Goal: Task Accomplishment & Management: Use online tool/utility

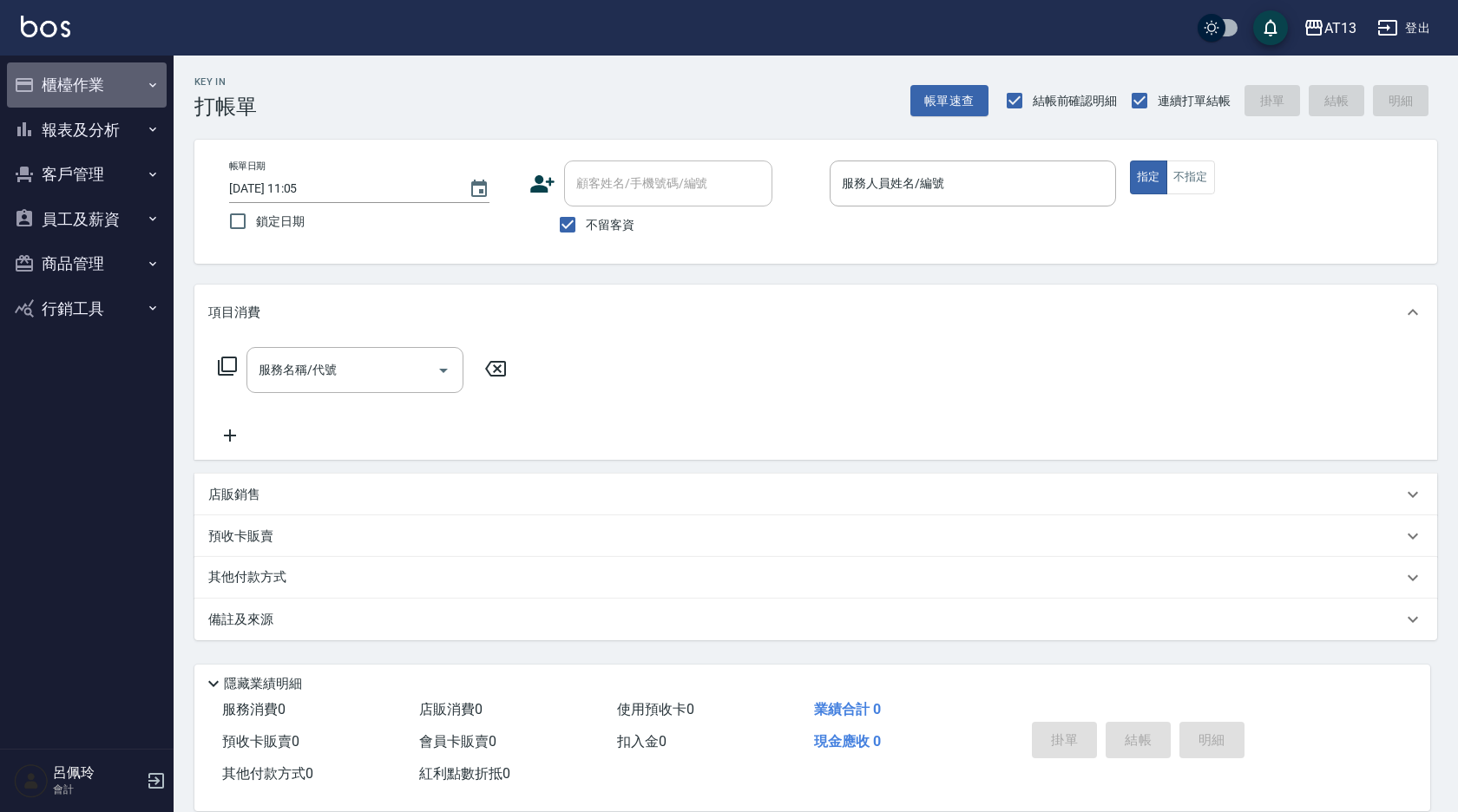
click at [58, 72] on button "櫃檯作業" at bounding box center [87, 85] width 160 height 45
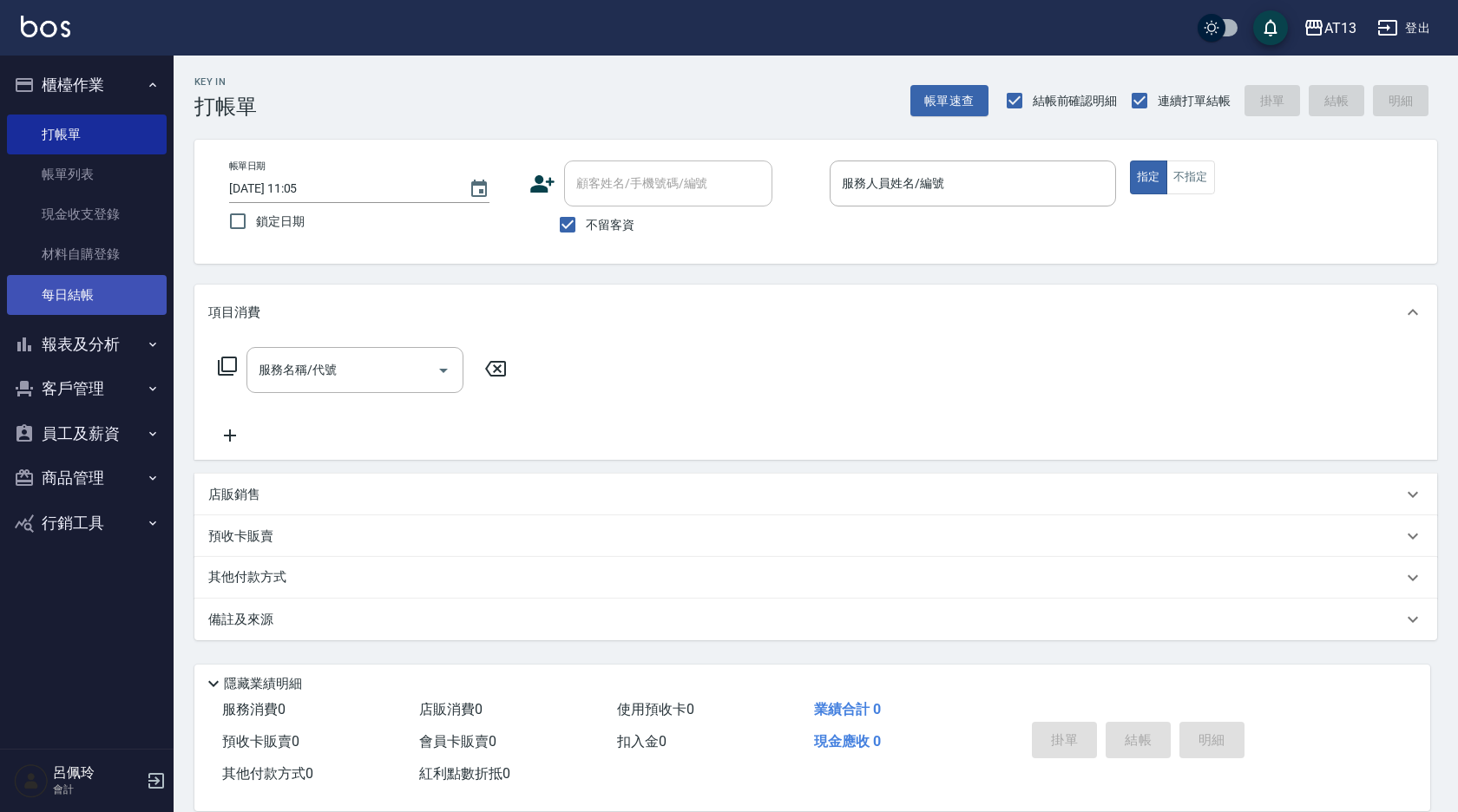
click at [92, 300] on link "每日結帳" at bounding box center [87, 295] width 160 height 40
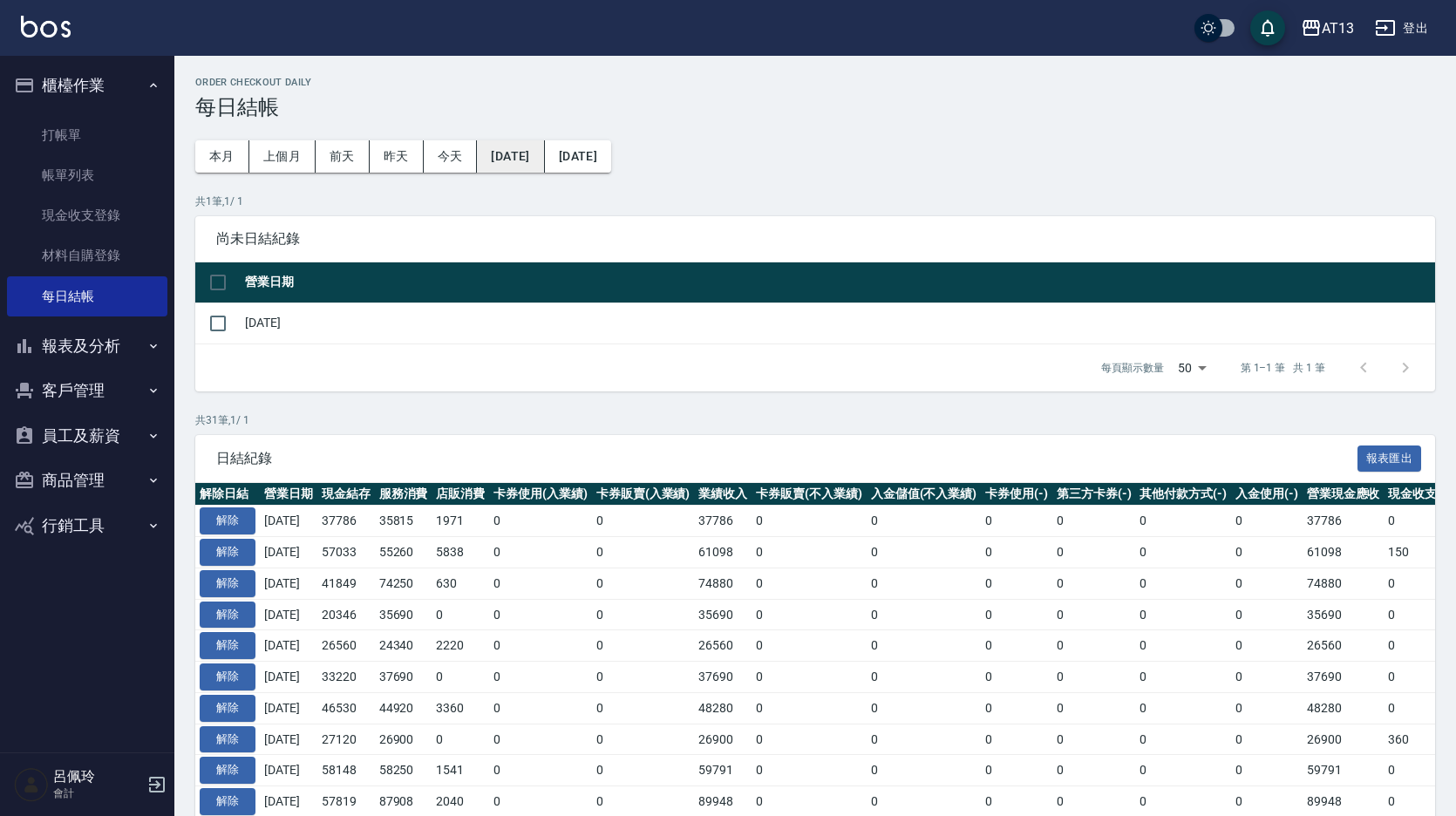
click at [528, 154] on button "[DATE]" at bounding box center [510, 157] width 67 height 32
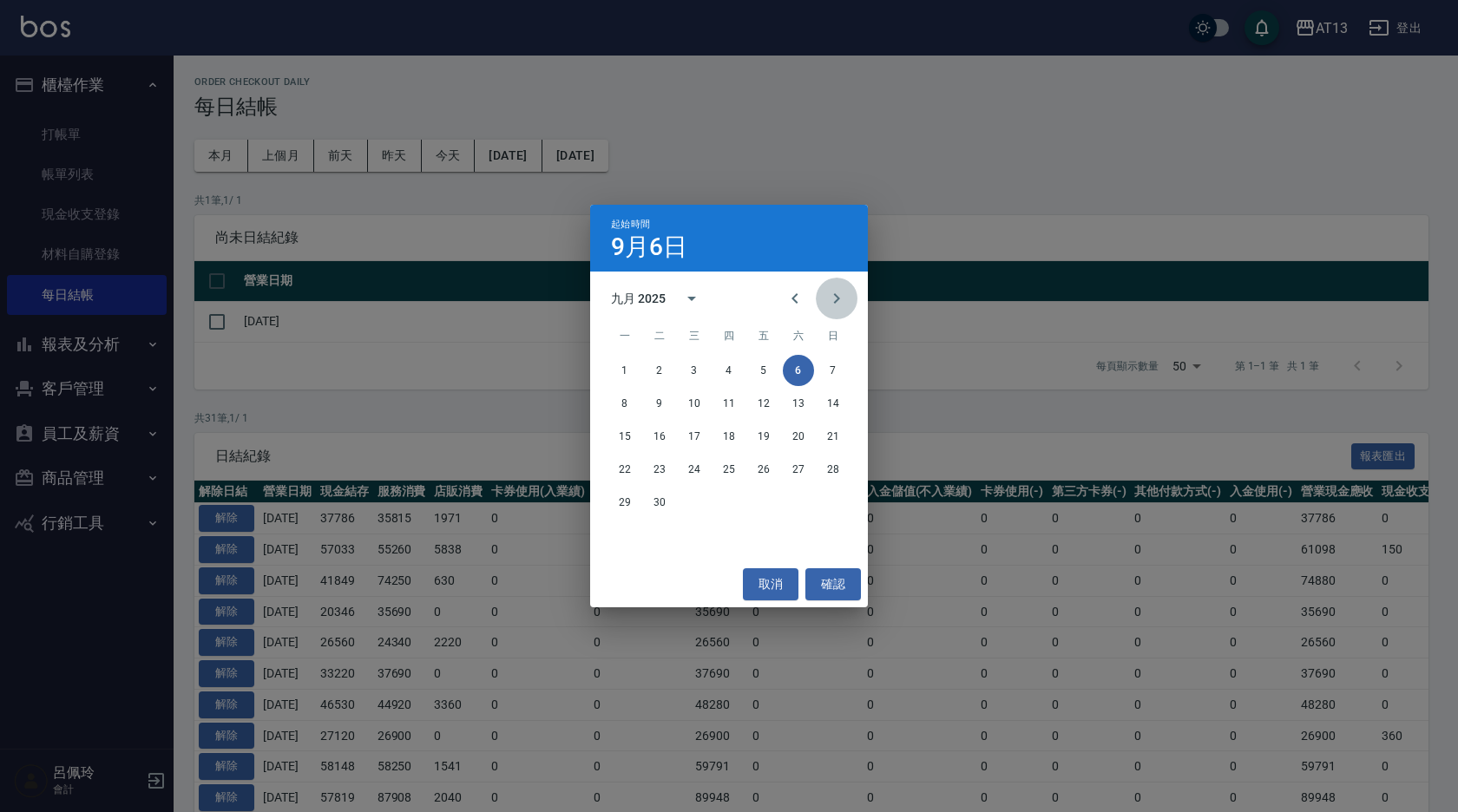
click at [850, 292] on button "Next month" at bounding box center [837, 299] width 42 height 42
click at [651, 503] on button "28" at bounding box center [659, 502] width 31 height 31
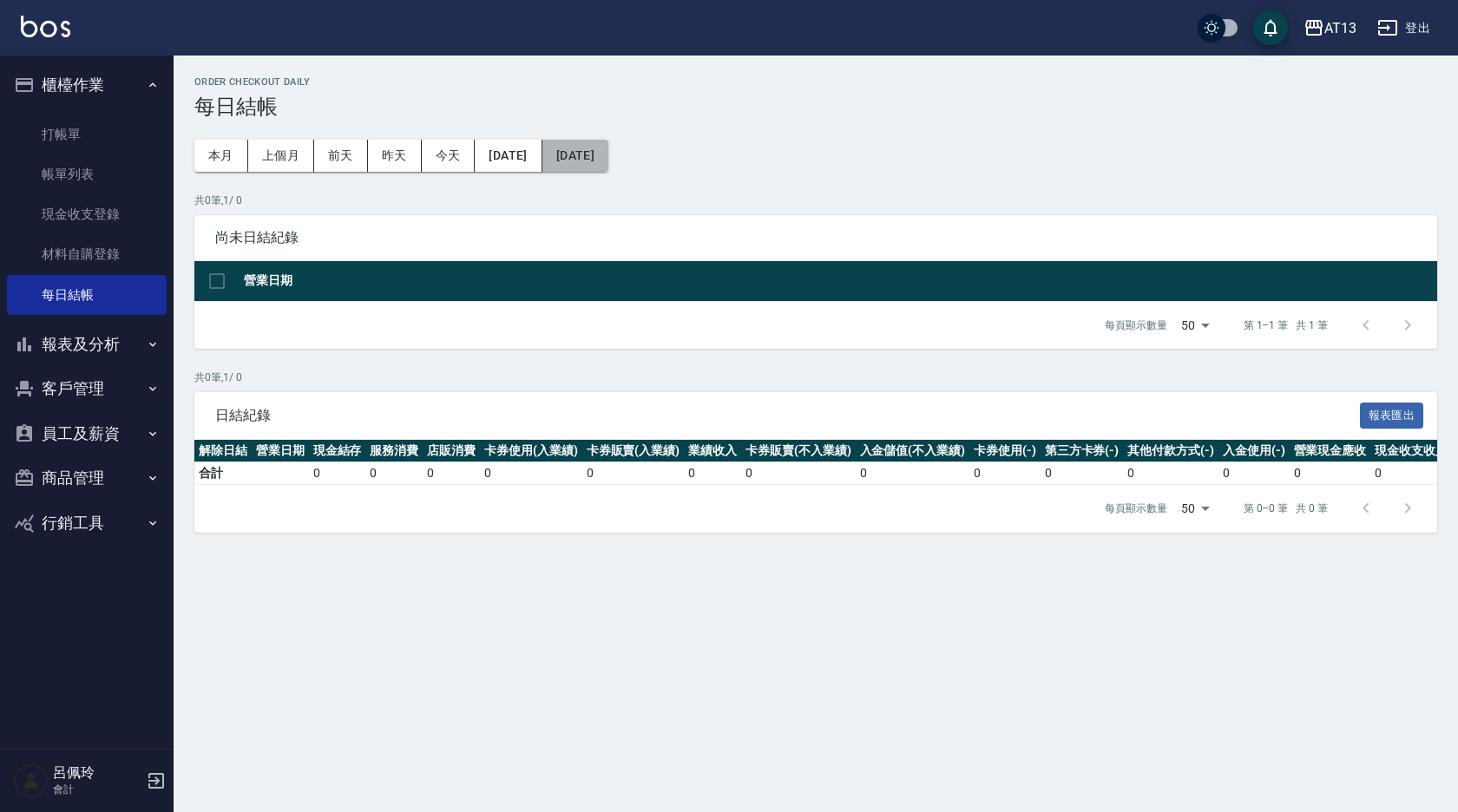
click at [609, 150] on button "[DATE]" at bounding box center [574, 156] width 66 height 32
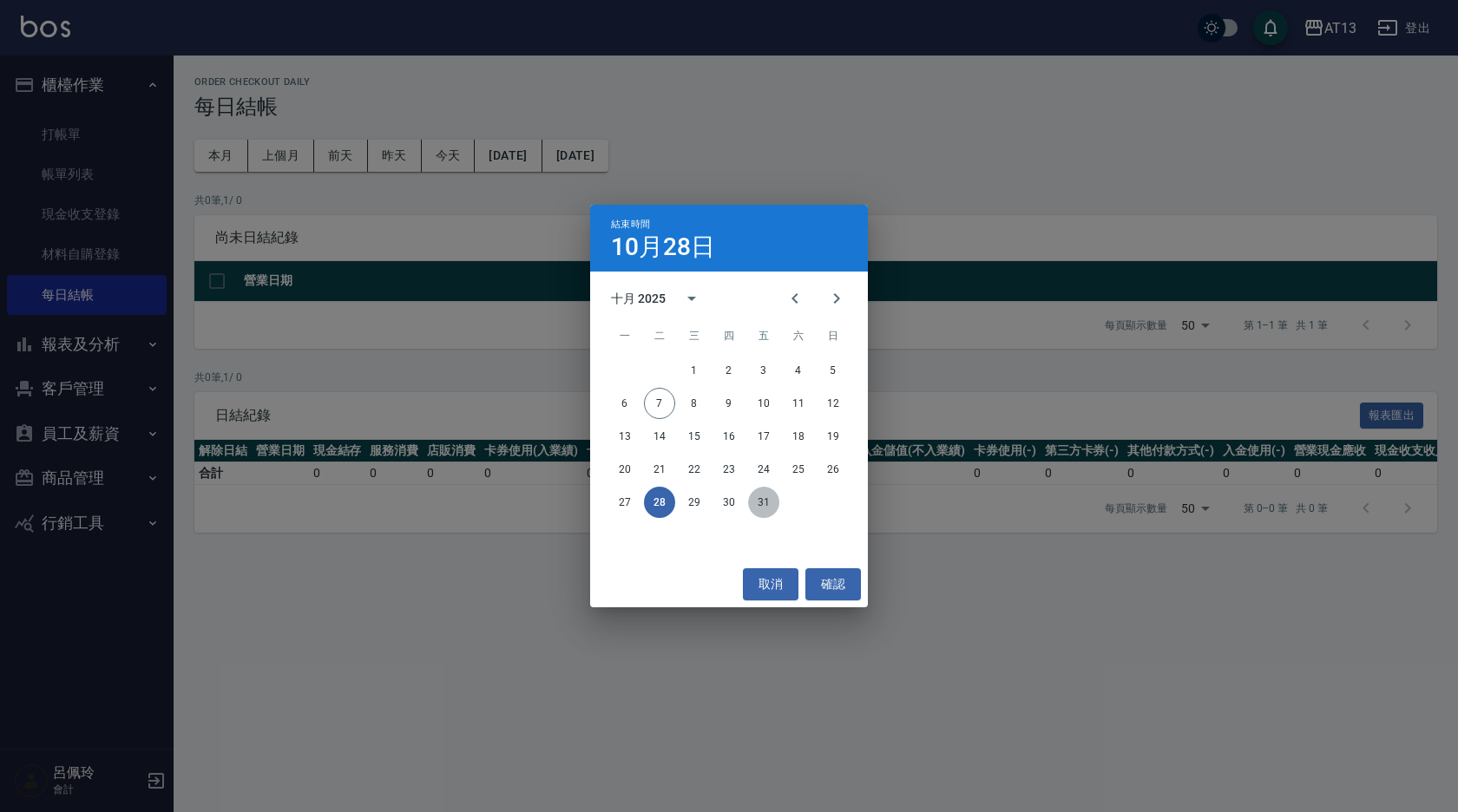
click at [761, 502] on button "31" at bounding box center [763, 502] width 31 height 31
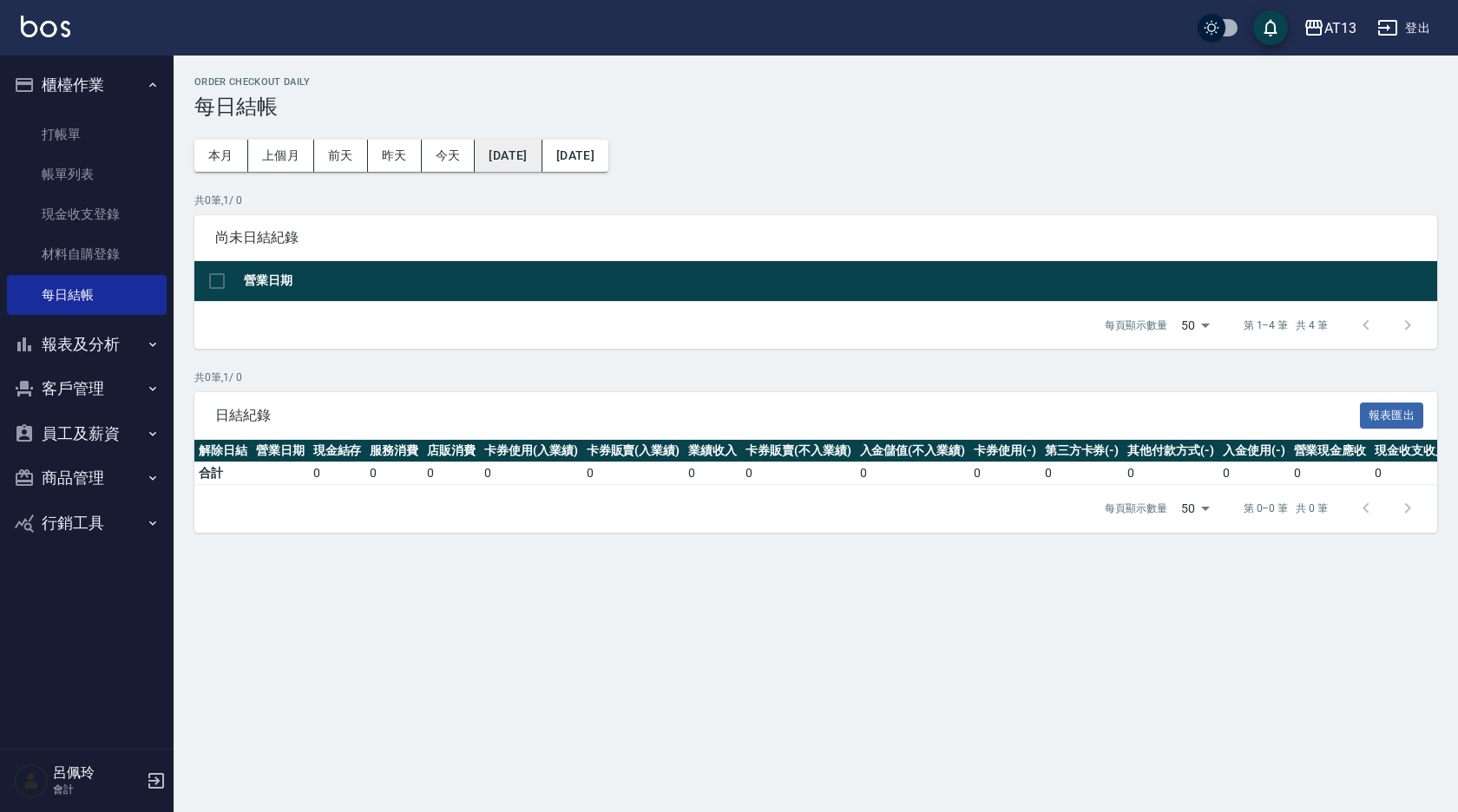
click at [496, 145] on button "[DATE]" at bounding box center [508, 156] width 67 height 32
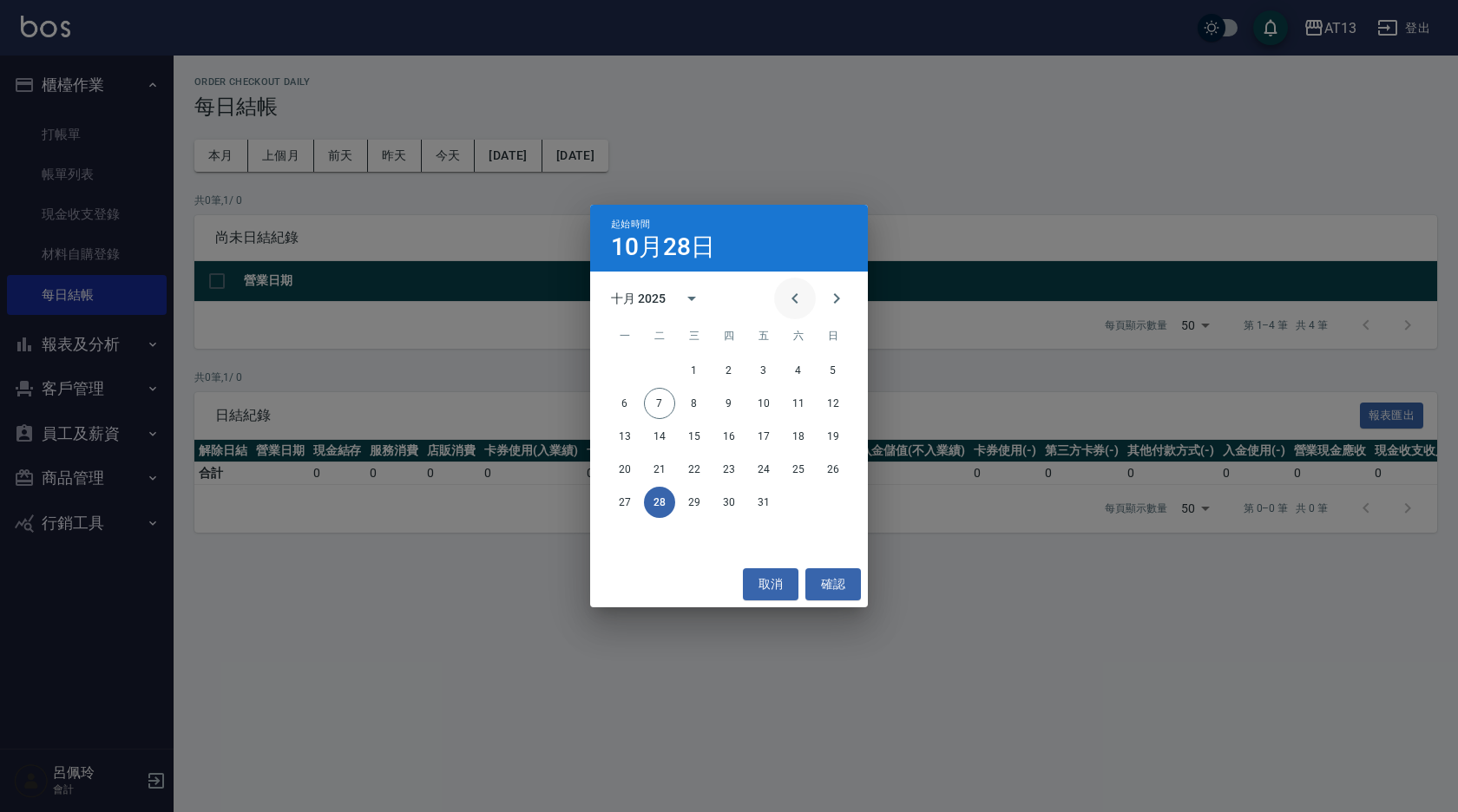
click at [785, 293] on icon "Previous month" at bounding box center [795, 299] width 21 height 21
click at [797, 470] on button "27" at bounding box center [798, 469] width 31 height 31
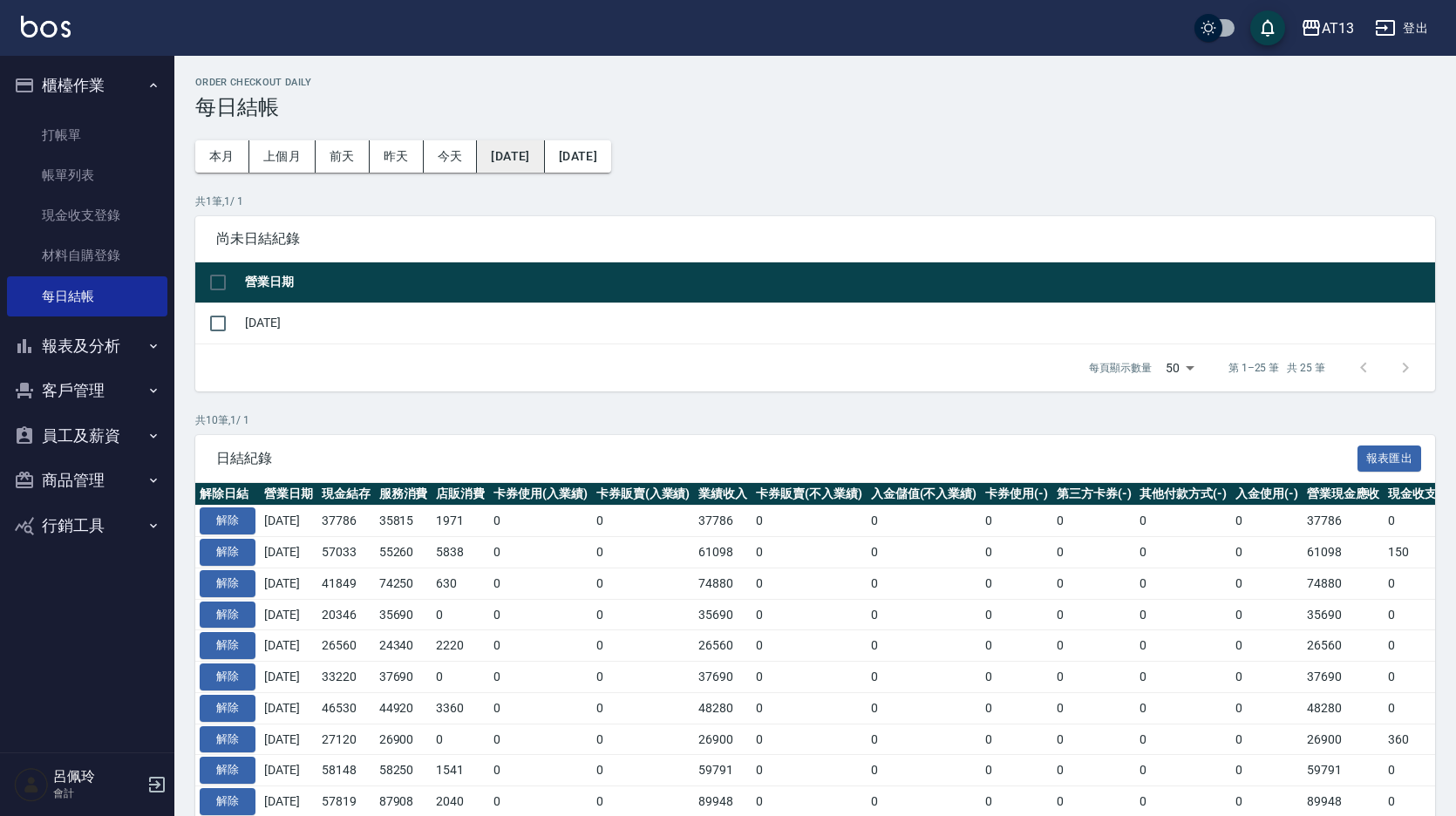
click at [540, 162] on button "[DATE]" at bounding box center [510, 157] width 67 height 32
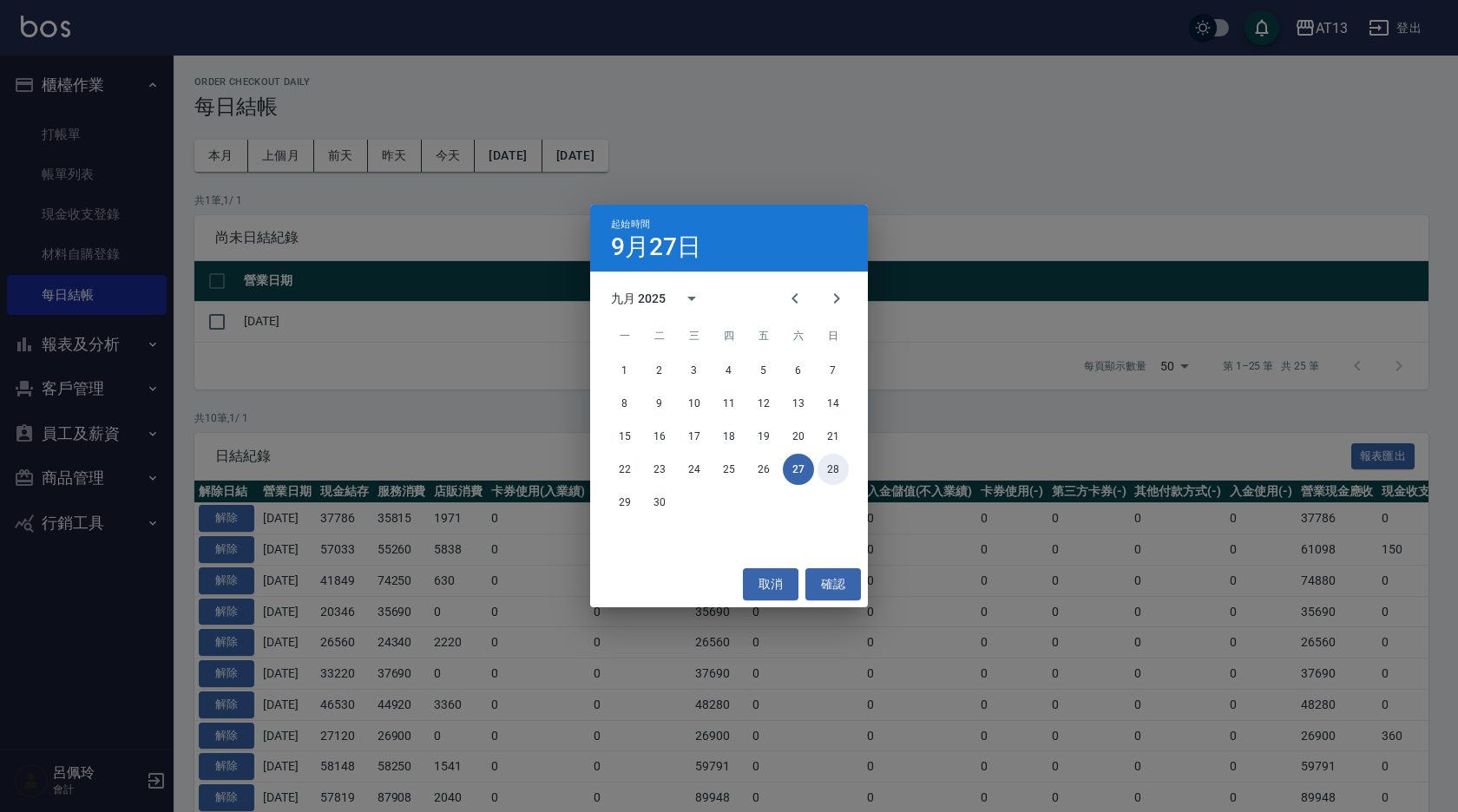
click at [837, 470] on button "28" at bounding box center [832, 469] width 31 height 31
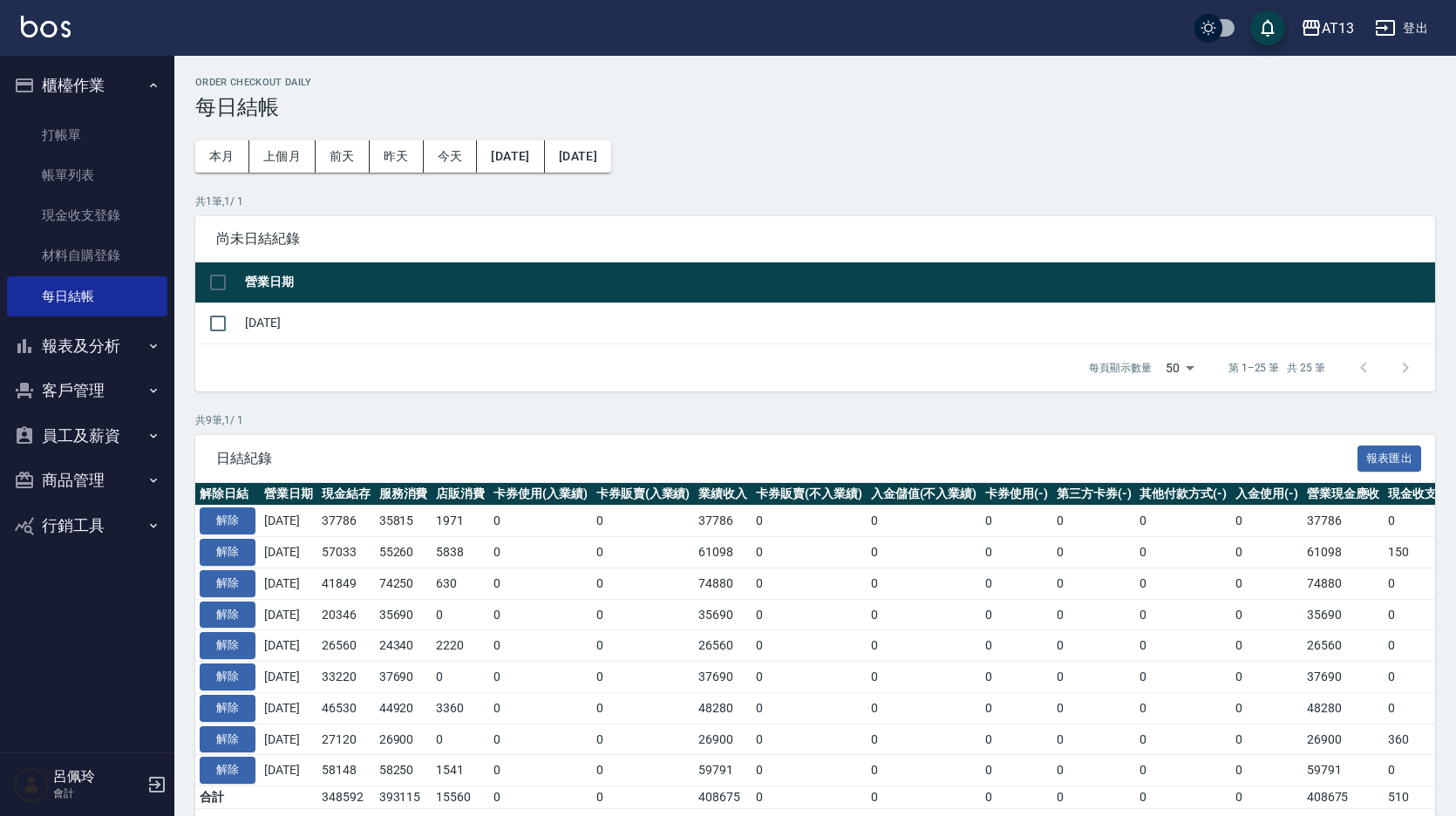
click at [611, 160] on button "[DATE]" at bounding box center [577, 157] width 66 height 32
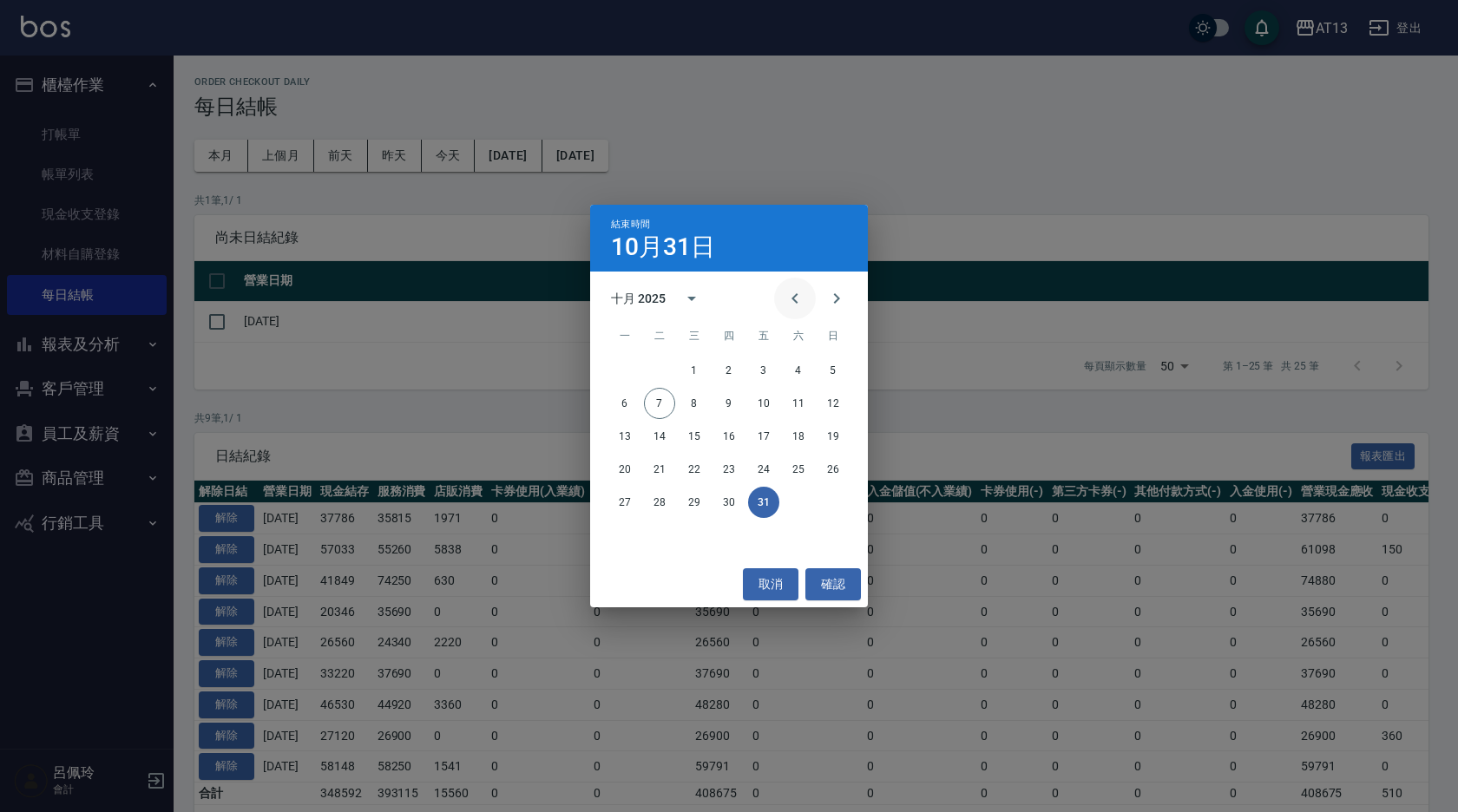
click at [785, 299] on icon "Previous month" at bounding box center [795, 299] width 21 height 21
click at [665, 497] on button "30" at bounding box center [659, 502] width 31 height 31
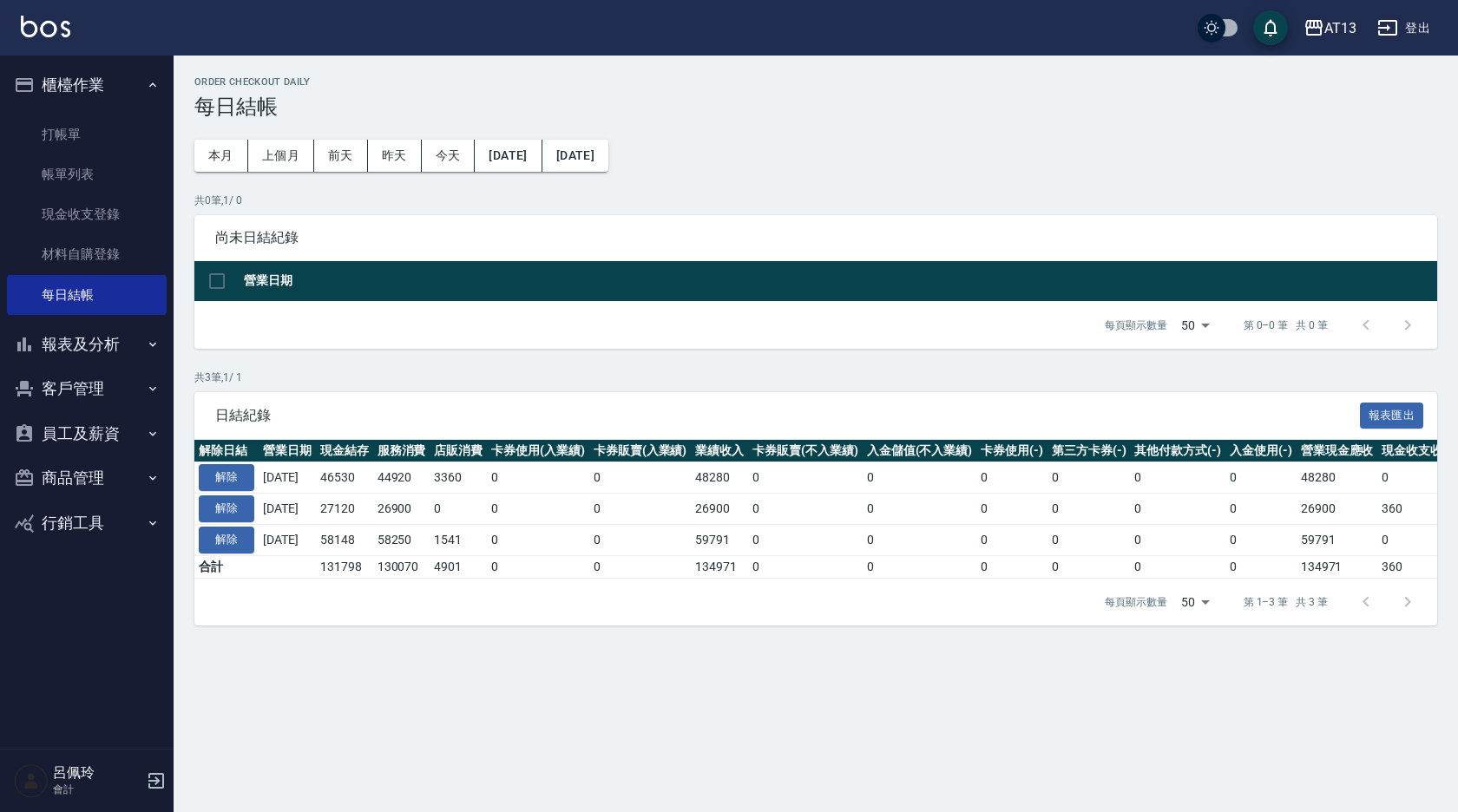
drag, startPoint x: 1041, startPoint y: 102, endPoint x: 1016, endPoint y: 132, distance: 39.1
click at [1041, 102] on h3 "每日結帳" at bounding box center [815, 106] width 1243 height 25
click at [541, 153] on button "[DATE]" at bounding box center [508, 156] width 67 height 32
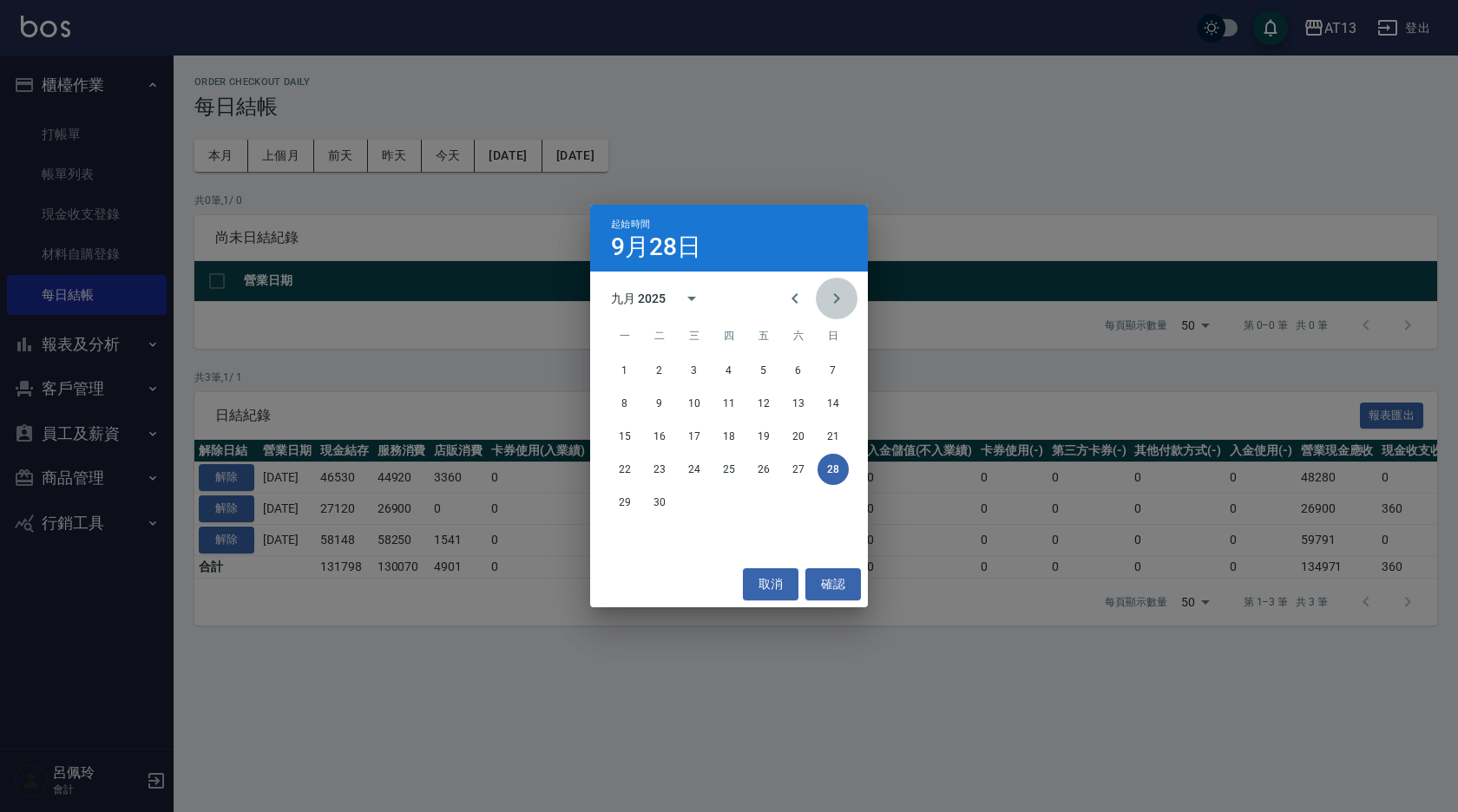
click at [837, 292] on icon "Next month" at bounding box center [837, 299] width 21 height 21
click at [701, 373] on button "1" at bounding box center [693, 370] width 31 height 31
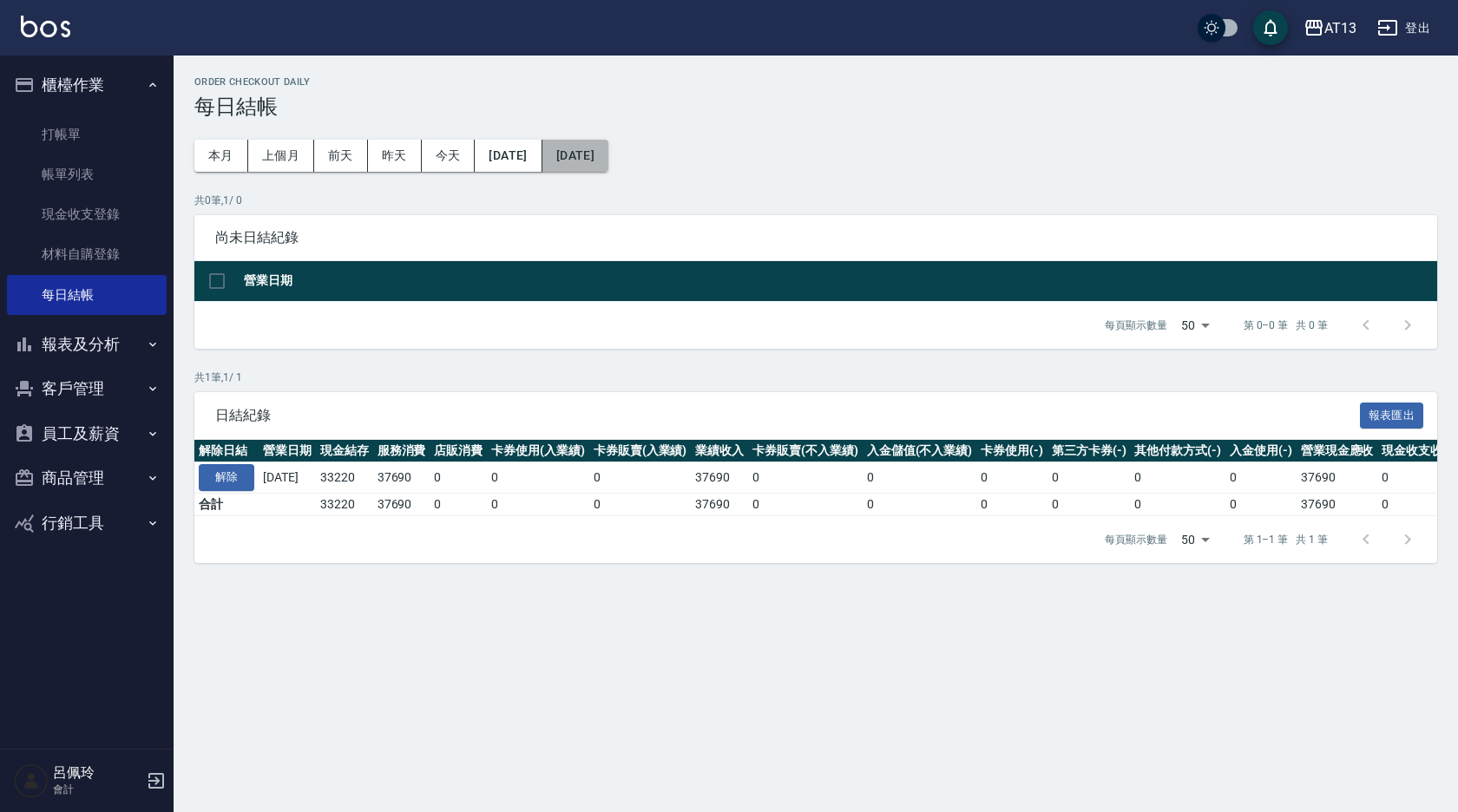
click at [609, 142] on button "[DATE]" at bounding box center [574, 156] width 66 height 32
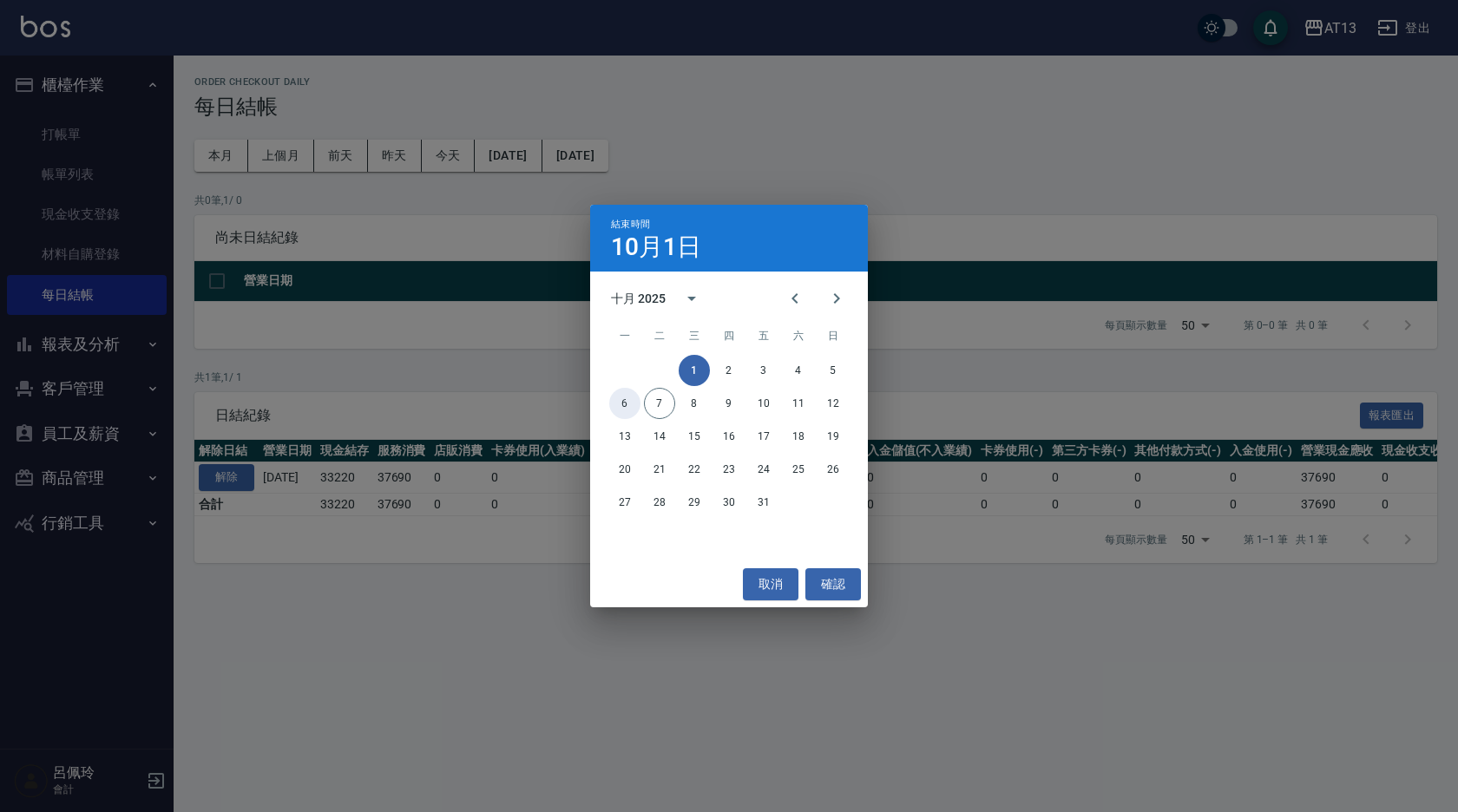
click at [625, 399] on button "6" at bounding box center [625, 403] width 31 height 31
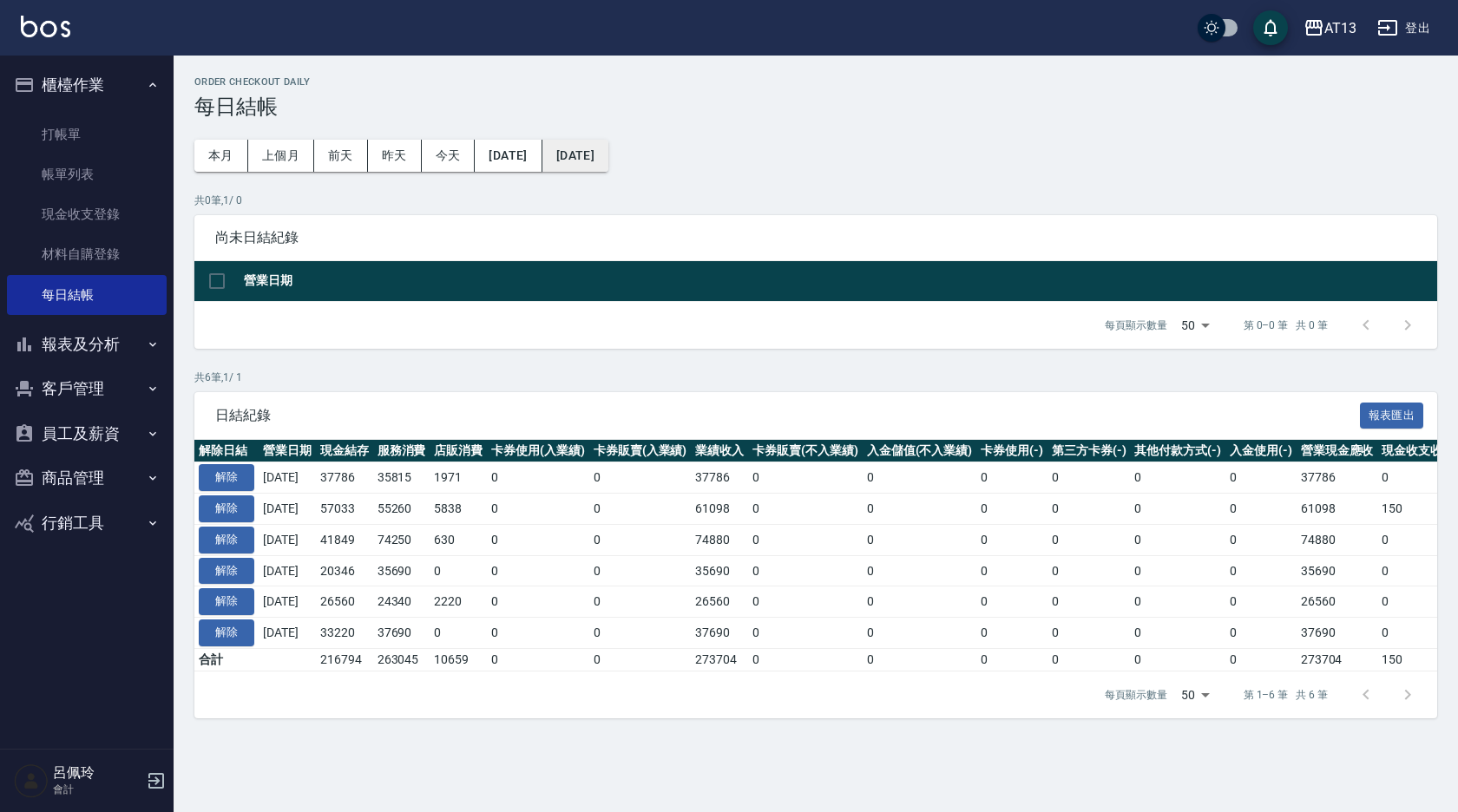
click at [609, 157] on button "[DATE]" at bounding box center [574, 156] width 66 height 32
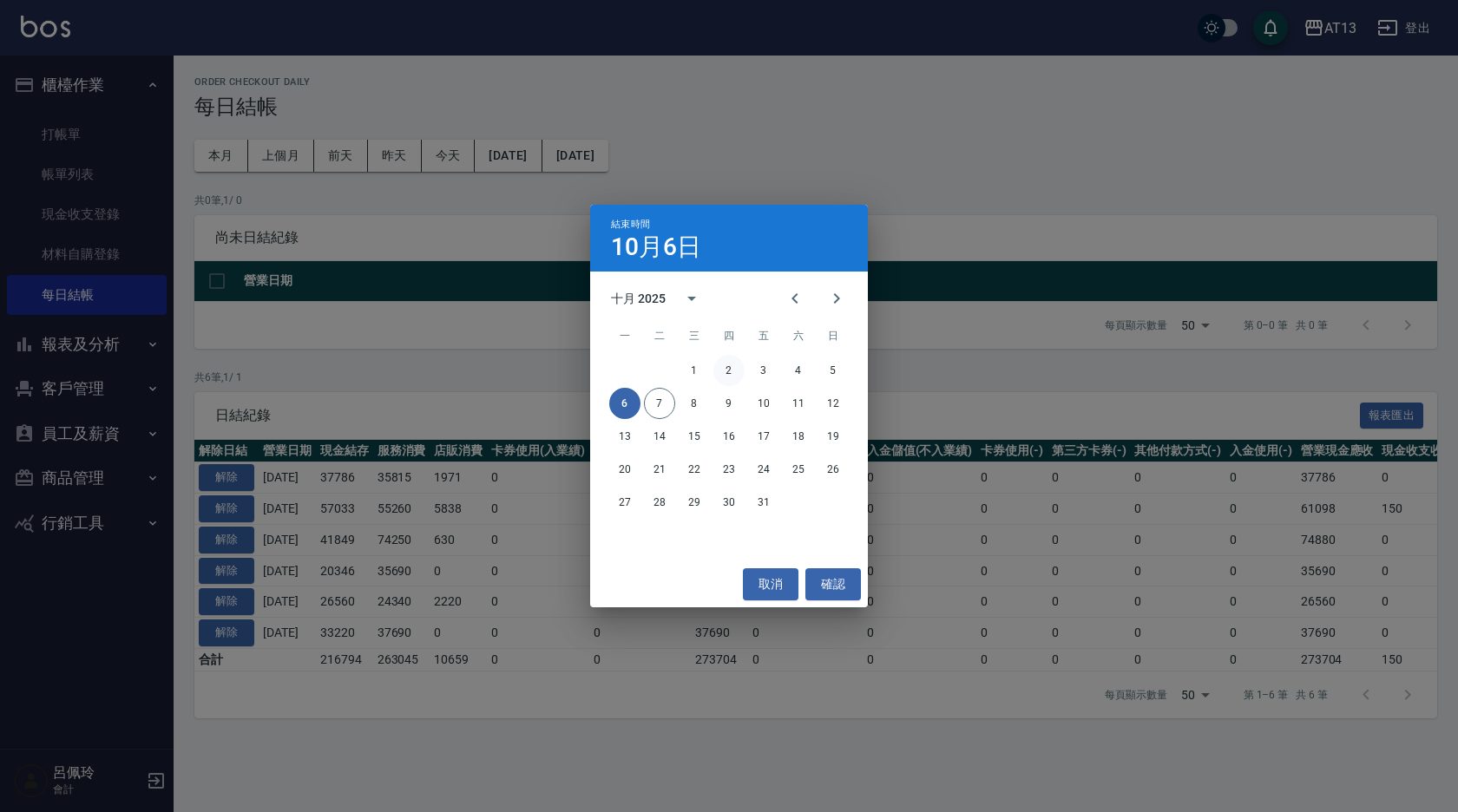
click at [733, 365] on button "2" at bounding box center [729, 370] width 31 height 31
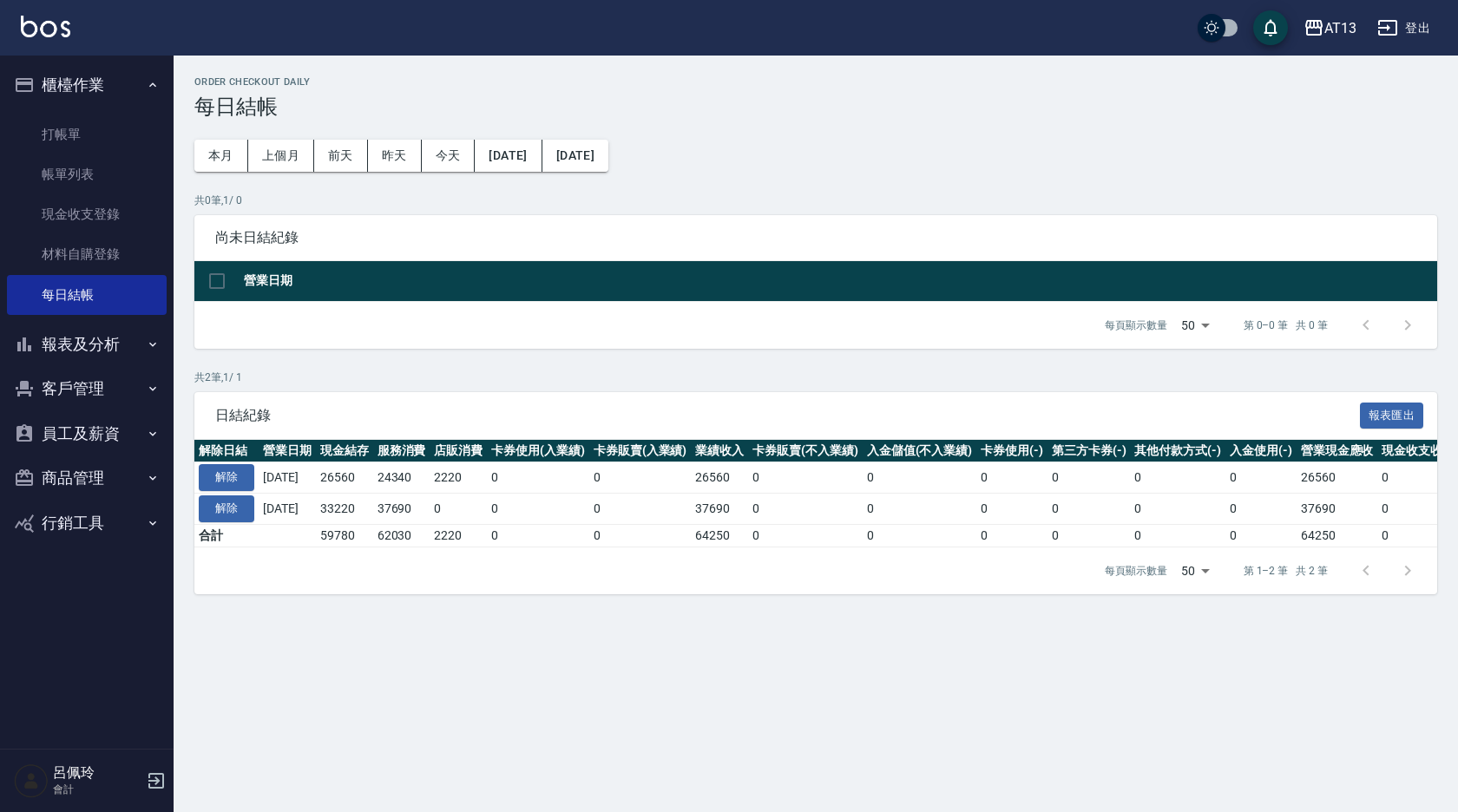
click at [1016, 709] on div "Order checkout daily 每日結帳 本月 上個月 前天 昨天 今天 [DATE] [DATE] 共 0 筆, 1 / 0 尚未日結紀錄 營業日…" at bounding box center [729, 406] width 1458 height 812
click at [48, 142] on link "打帳單" at bounding box center [87, 134] width 160 height 40
